Goal: Book appointment/travel/reservation

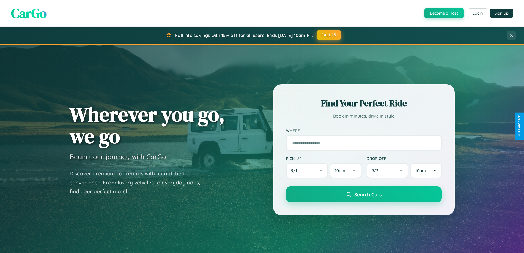
click at [329, 35] on button "FALL15" at bounding box center [329, 35] width 24 height 10
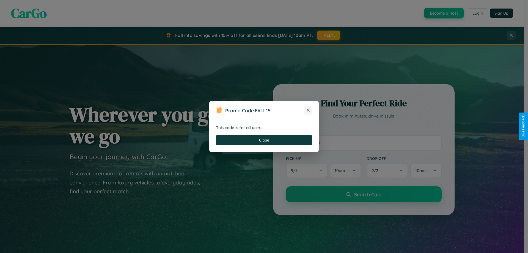
click at [309, 110] on icon at bounding box center [309, 110] width 6 height 6
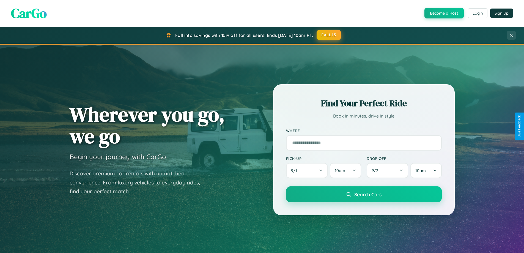
click at [329, 35] on button "FALL15" at bounding box center [329, 35] width 24 height 10
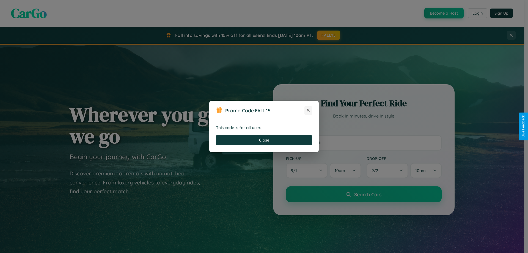
click at [309, 110] on icon at bounding box center [309, 110] width 6 height 6
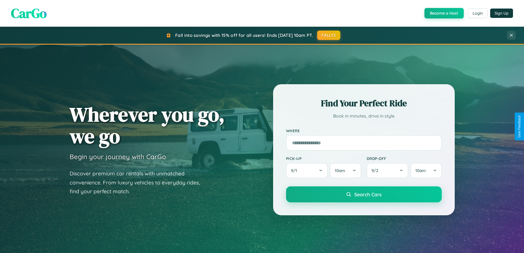
scroll to position [884, 0]
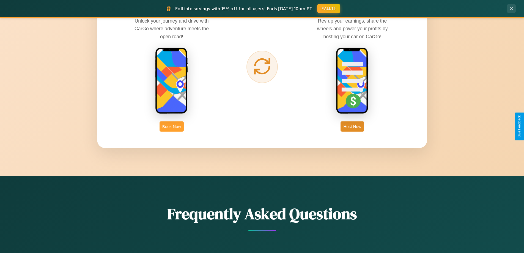
click at [172, 126] on button "Book Now" at bounding box center [172, 126] width 24 height 10
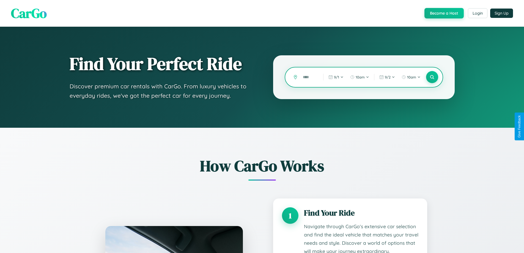
click at [309, 77] on input "text" at bounding box center [309, 77] width 18 height 10
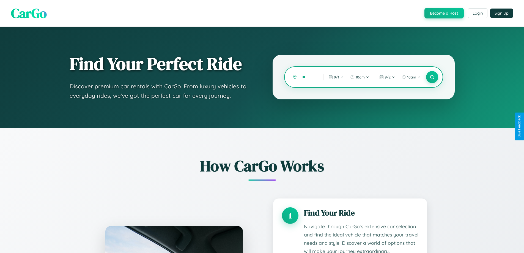
type input "*"
type input "****"
click at [432, 77] on icon at bounding box center [432, 77] width 5 height 5
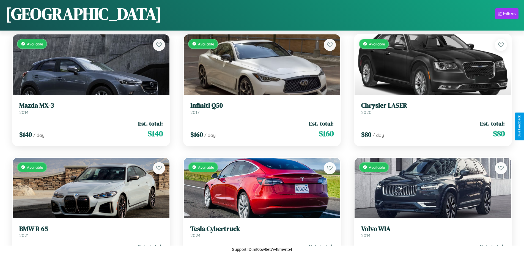
scroll to position [2789, 0]
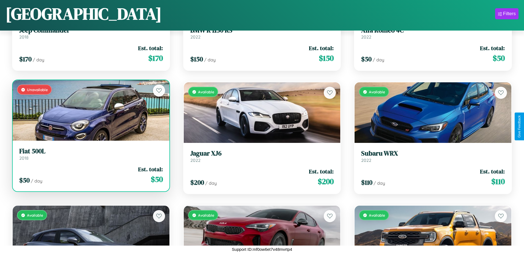
click at [90, 156] on link "Fiat 500L 2018" at bounding box center [91, 153] width 144 height 13
